Goal: Information Seeking & Learning: Learn about a topic

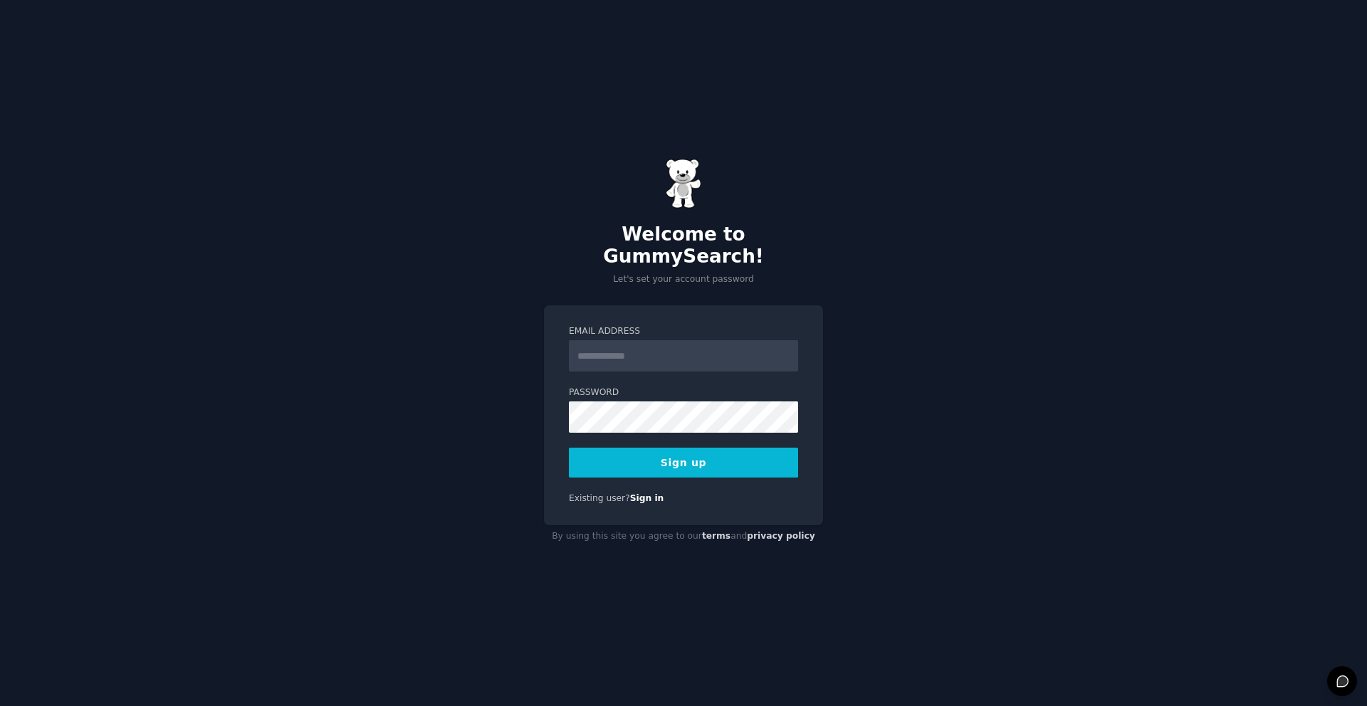
click at [664, 355] on input "Email Address" at bounding box center [683, 355] width 229 height 31
type input "**********"
click at [683, 449] on button "Sign up" at bounding box center [683, 463] width 229 height 30
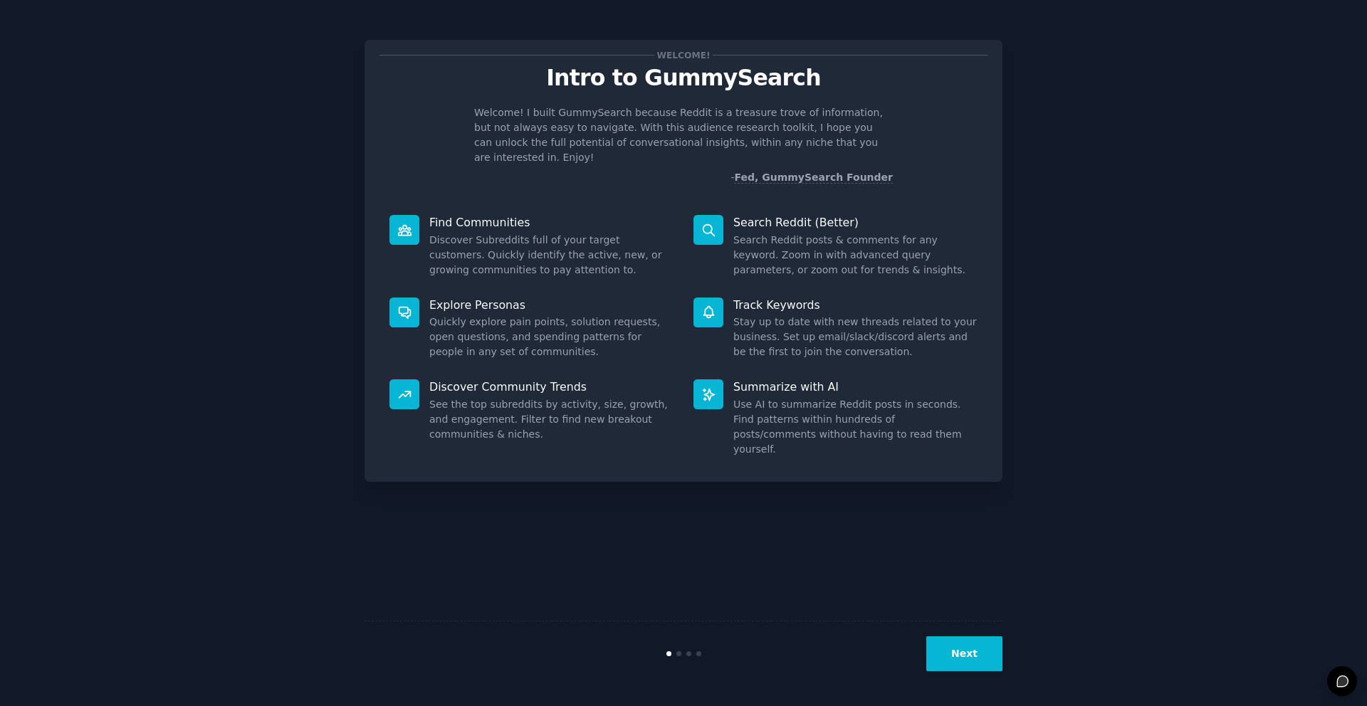
click at [451, 215] on p "Find Communities" at bounding box center [551, 222] width 244 height 15
click at [945, 663] on button "Next" at bounding box center [964, 654] width 76 height 35
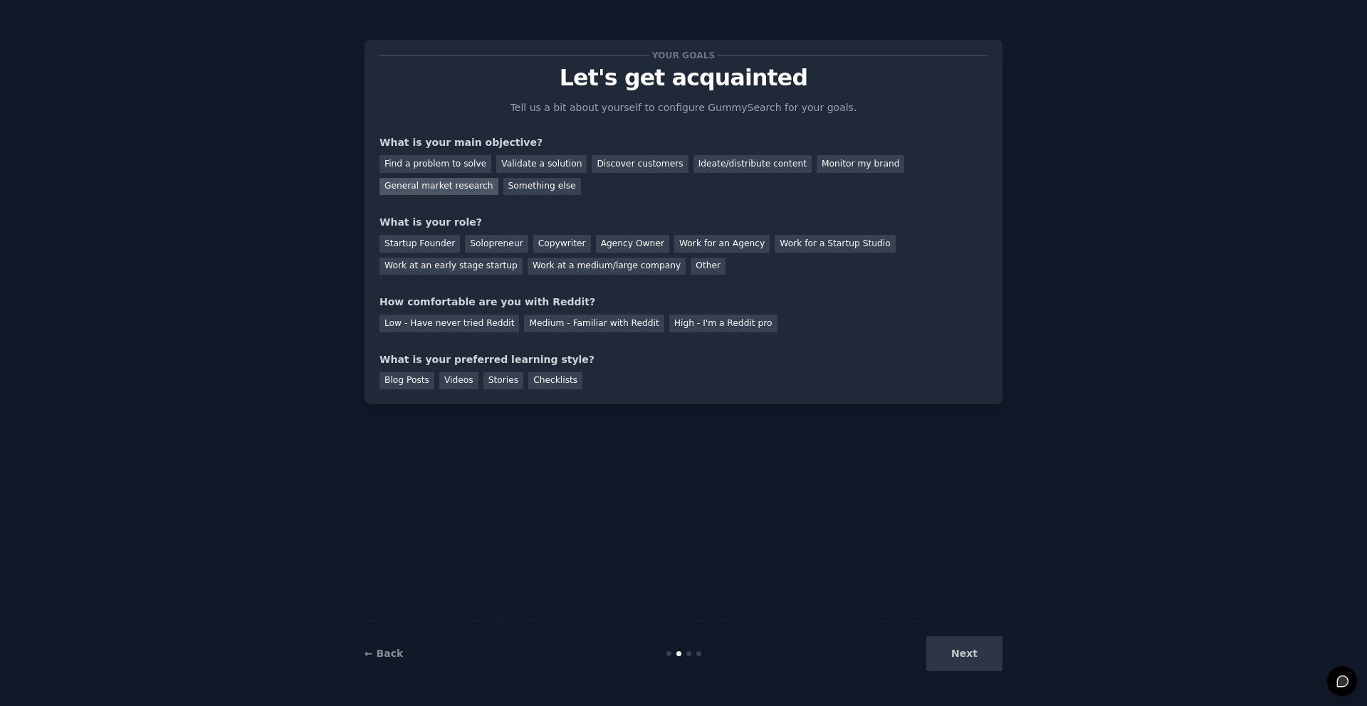
click at [446, 186] on div "General market research" at bounding box center [438, 187] width 119 height 18
click at [959, 649] on div "Next" at bounding box center [896, 654] width 213 height 35
click at [691, 271] on div "Other" at bounding box center [708, 267] width 35 height 18
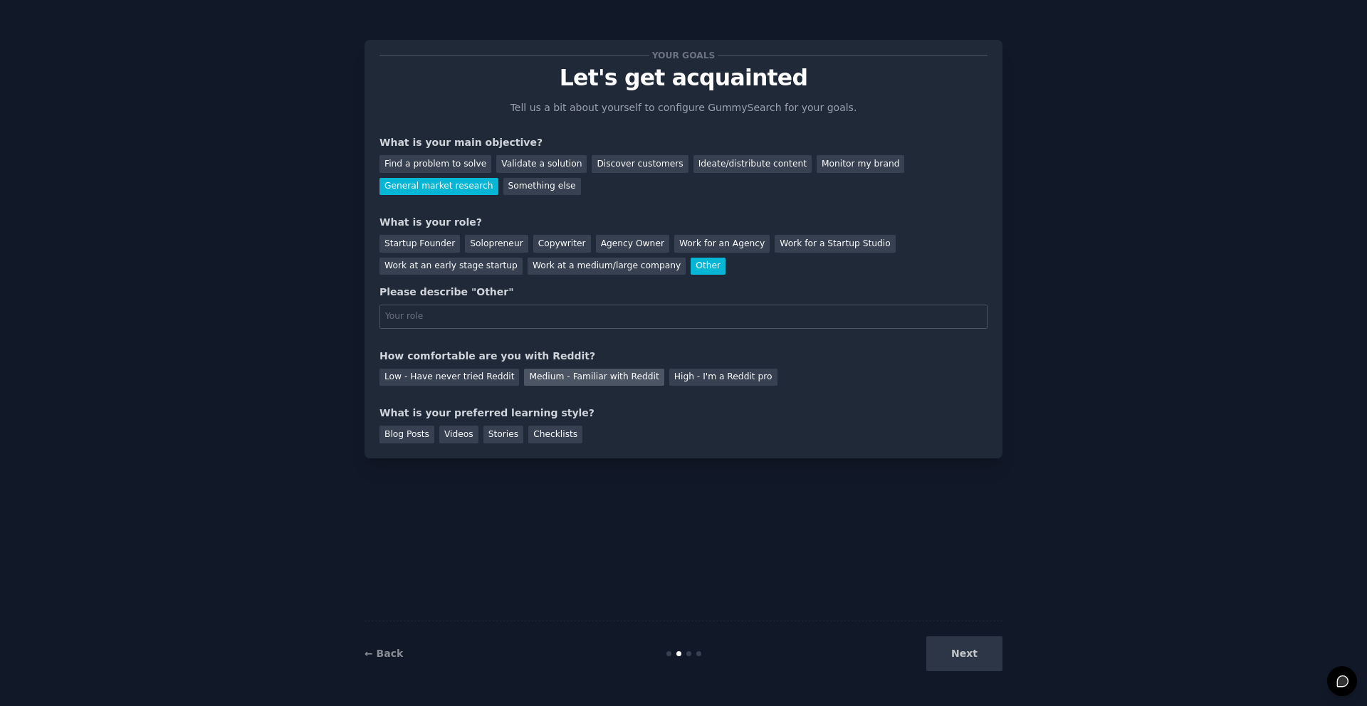
click at [575, 377] on div "Medium - Familiar with Reddit" at bounding box center [594, 378] width 140 height 18
click at [409, 435] on div "Blog Posts" at bounding box center [406, 435] width 55 height 18
click at [953, 657] on div "Next" at bounding box center [896, 654] width 213 height 35
click at [974, 654] on div "Next" at bounding box center [896, 654] width 213 height 35
click at [575, 272] on div "Work at a medium/large company" at bounding box center [607, 267] width 158 height 18
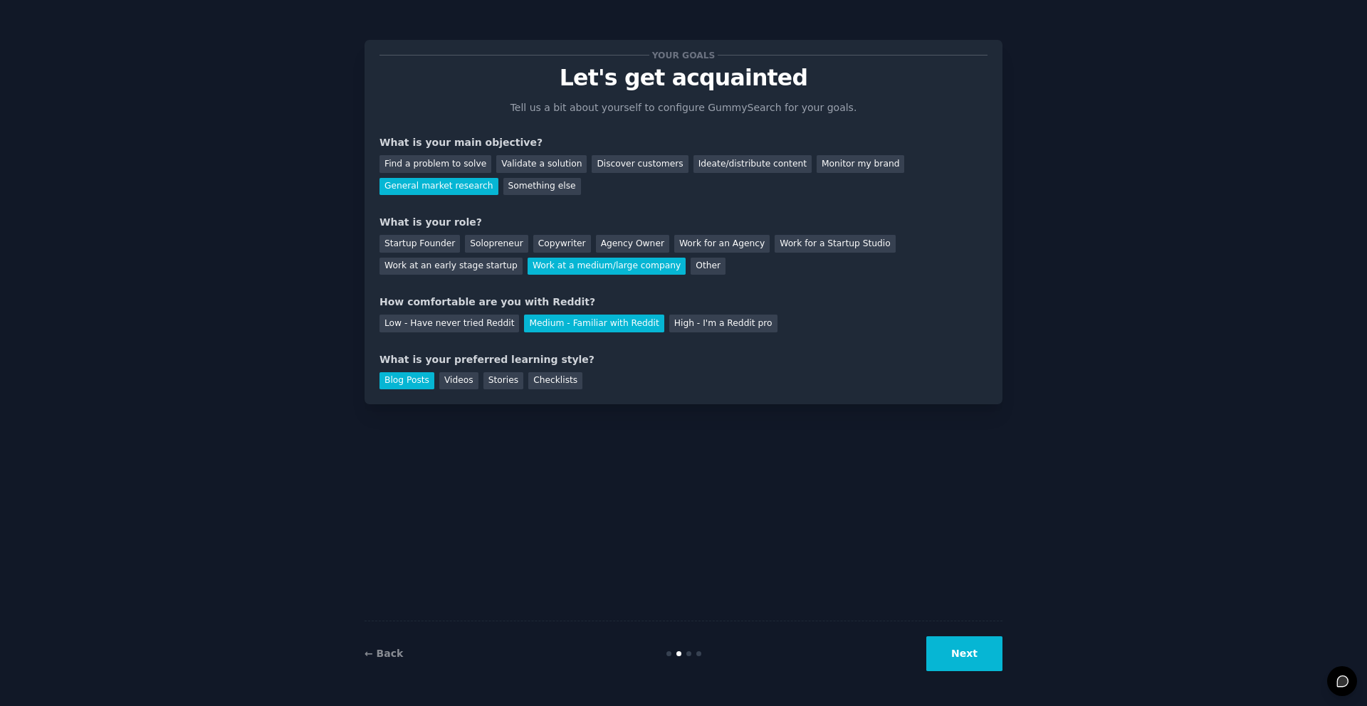
click at [946, 647] on button "Next" at bounding box center [964, 654] width 76 height 35
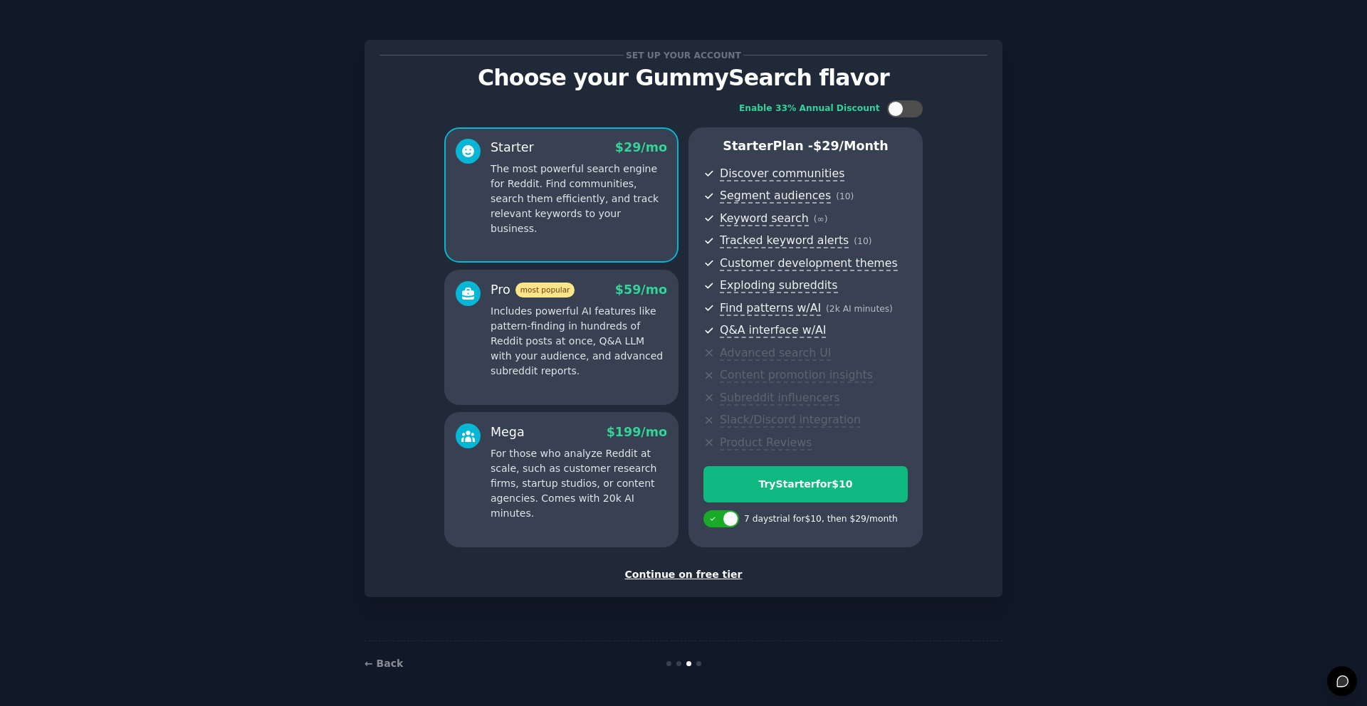
click at [684, 581] on div "Continue on free tier" at bounding box center [683, 574] width 608 height 15
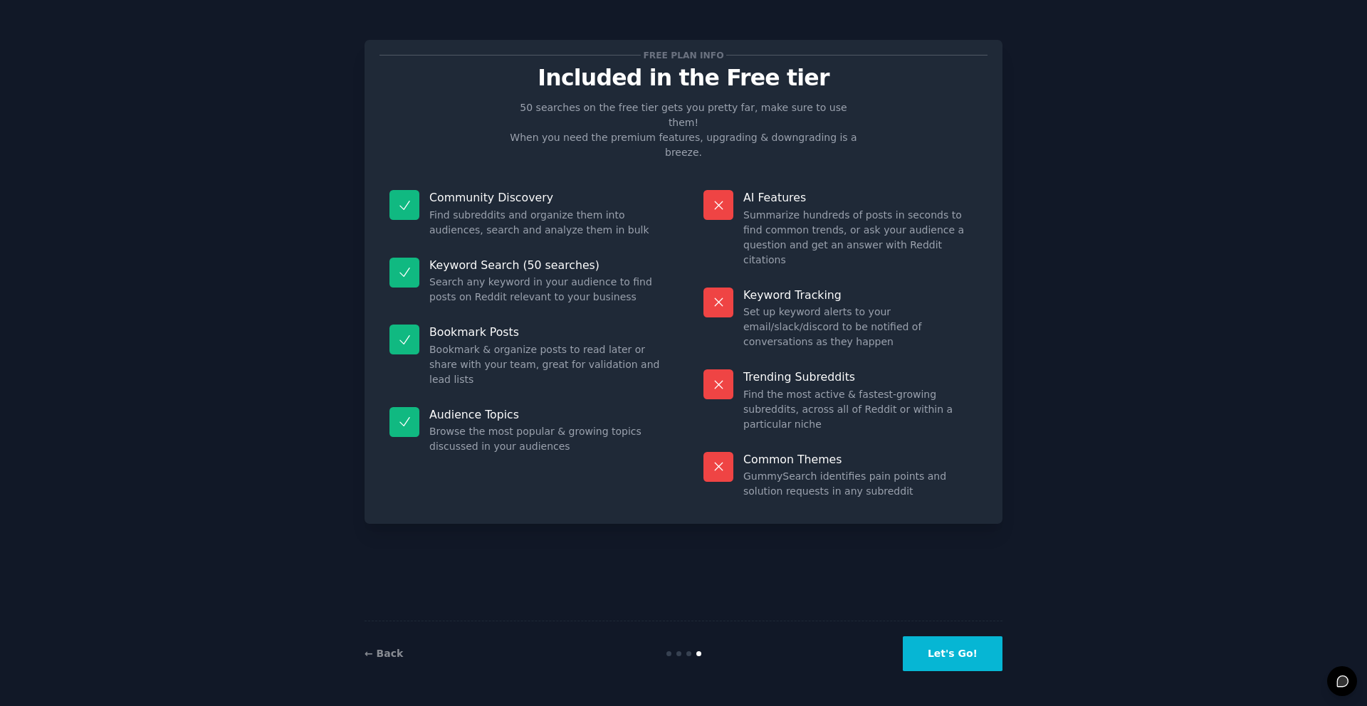
click at [970, 663] on button "Let's Go!" at bounding box center [953, 654] width 100 height 35
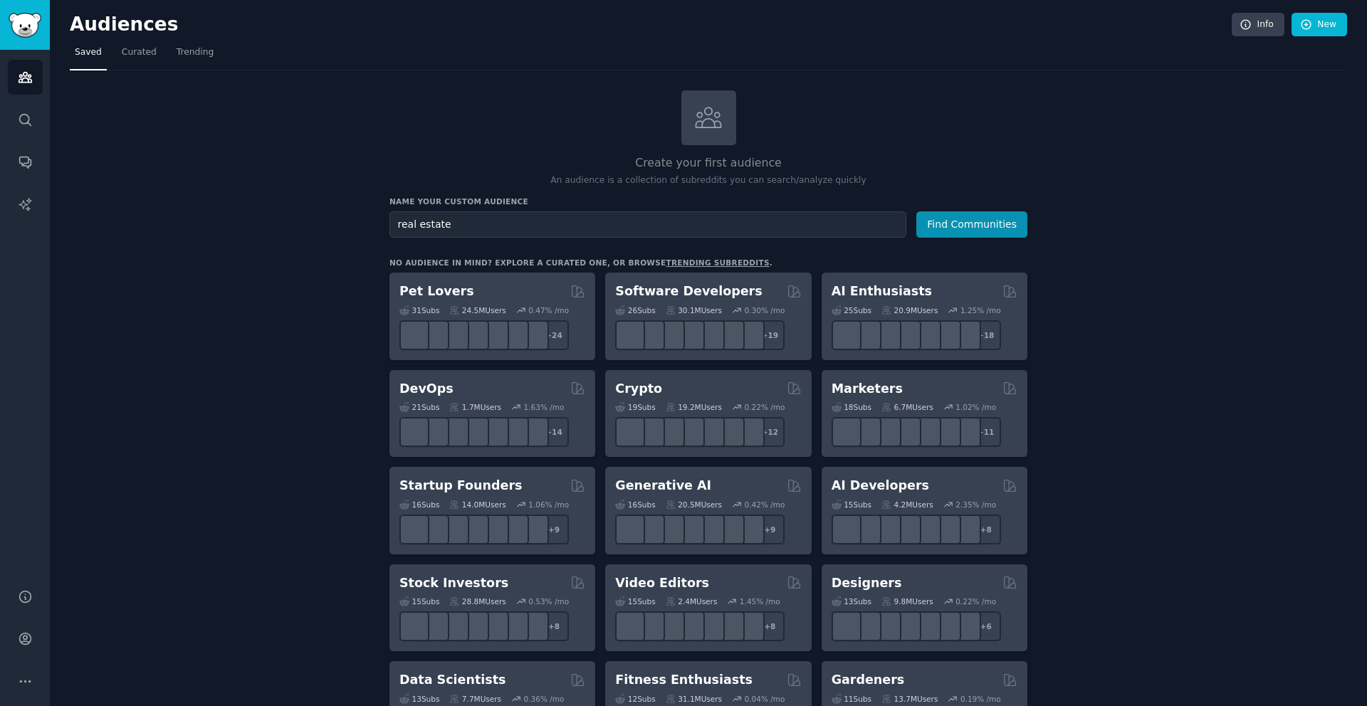
type input "real estate"
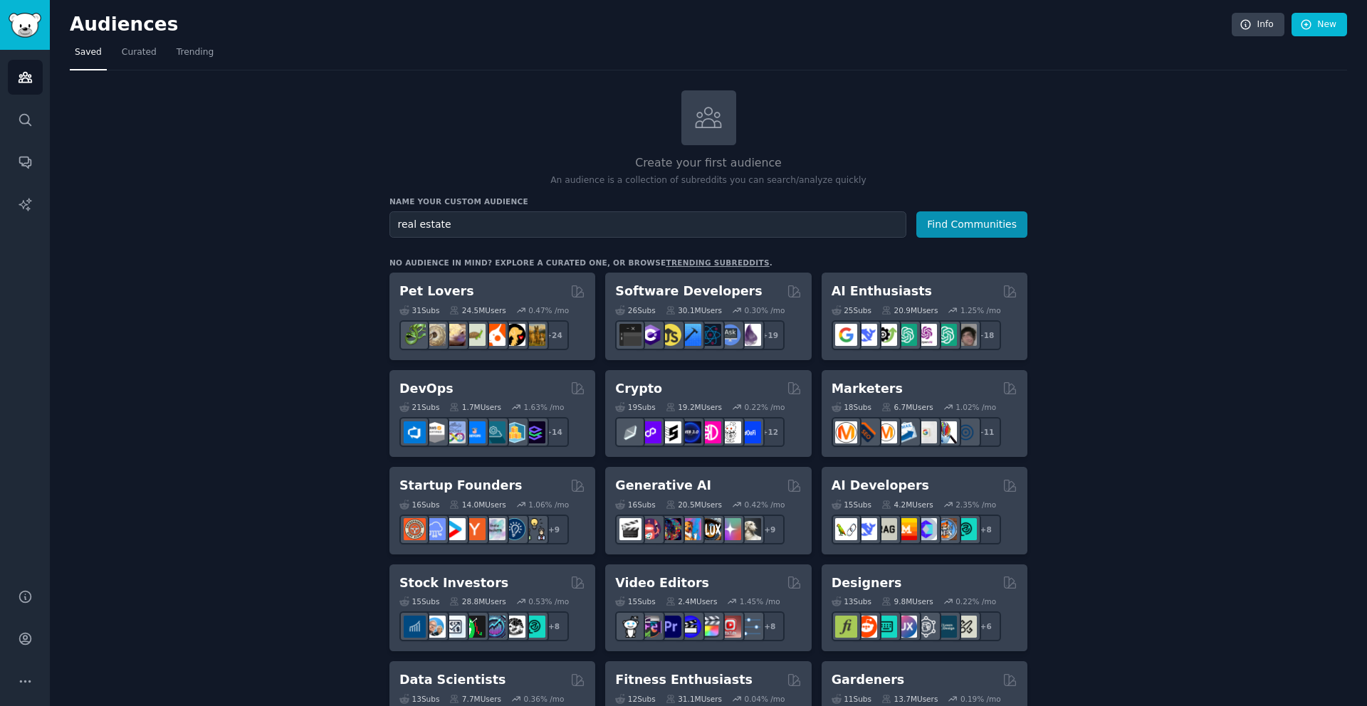
click at [916, 211] on button "Find Communities" at bounding box center [971, 224] width 111 height 26
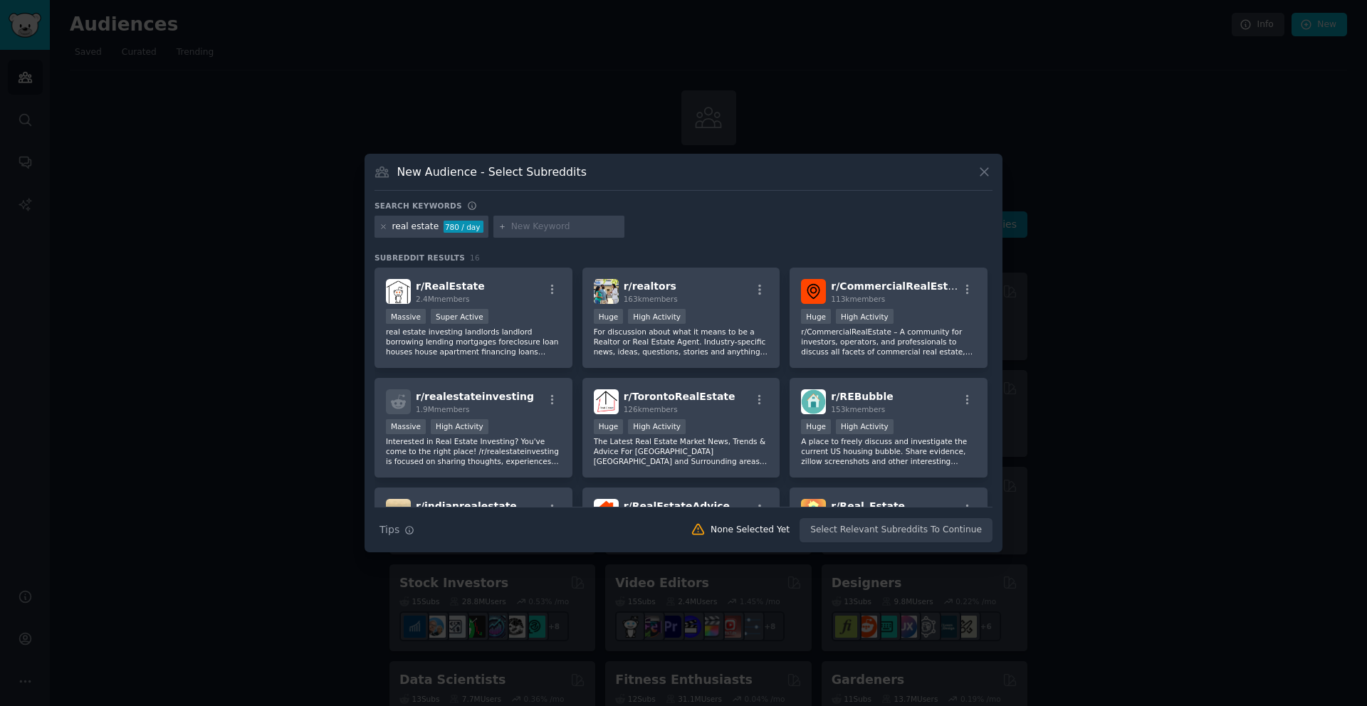
click at [548, 229] on input "text" at bounding box center [565, 227] width 108 height 13
type input "marketing"
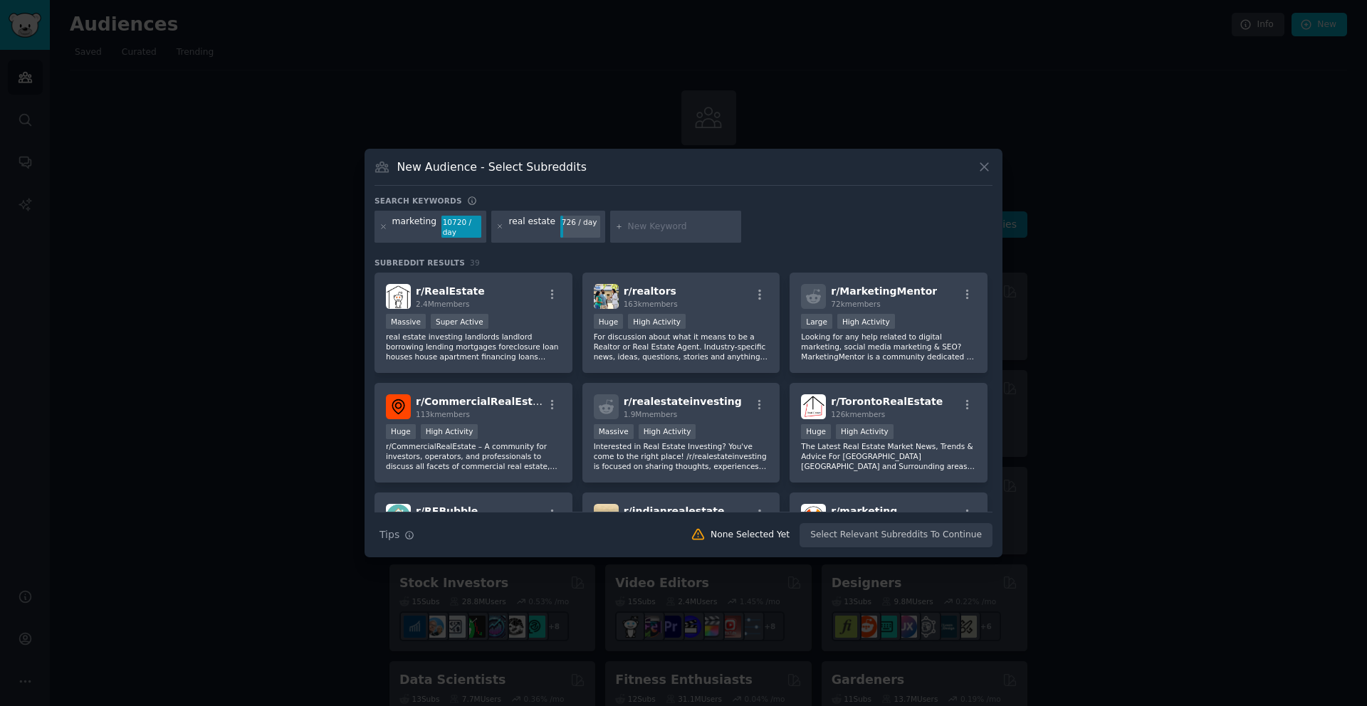
click at [274, 110] on div at bounding box center [683, 353] width 1367 height 706
